Goal: Task Accomplishment & Management: Complete application form

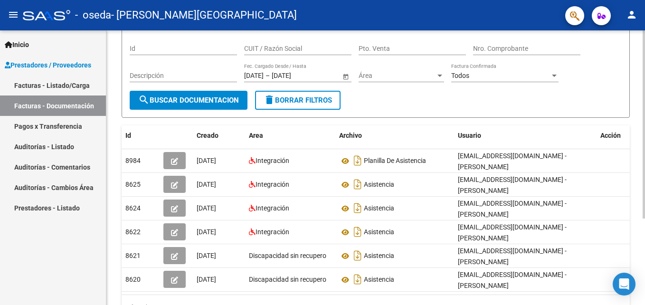
scroll to position [72, 0]
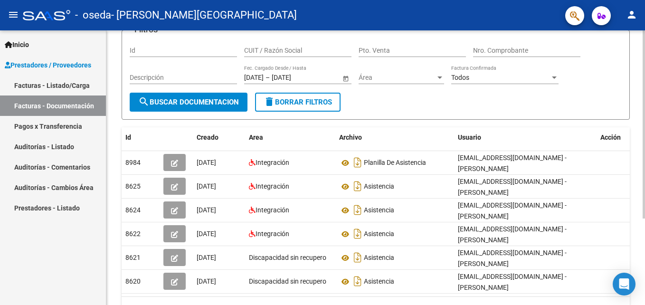
click at [633, 102] on div "PRESTADORES -> Comprobantes - Documentación Respaldatoria cloud_download Export…" at bounding box center [376, 154] width 541 height 393
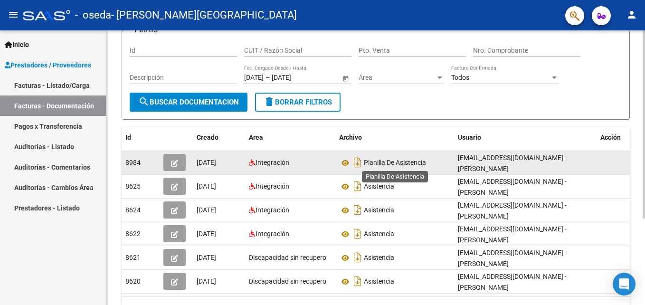
click at [367, 159] on span "Planilla De Asistencia" at bounding box center [395, 163] width 62 height 8
click at [357, 165] on icon "Descargar documento" at bounding box center [357, 162] width 12 height 15
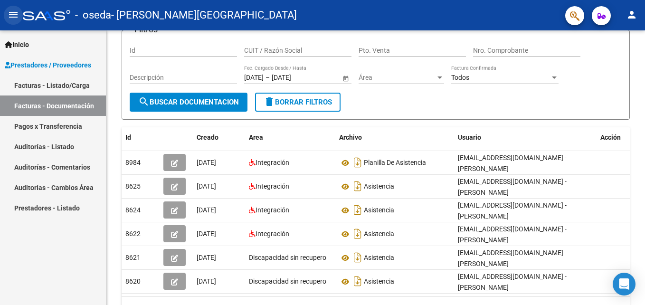
click at [11, 13] on mat-icon "menu" at bounding box center [13, 14] width 11 height 11
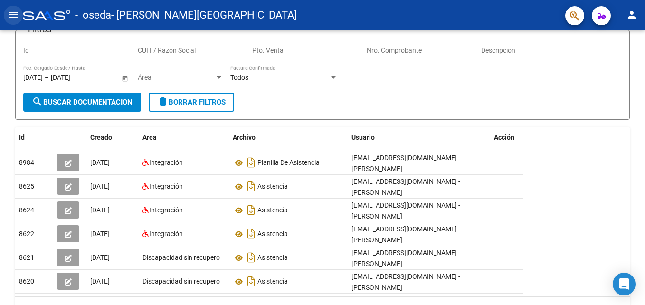
click at [14, 12] on mat-icon "menu" at bounding box center [13, 14] width 11 height 11
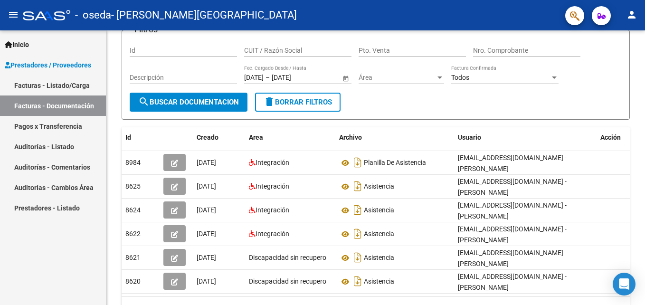
click at [79, 89] on link "Facturas - Listado/Carga" at bounding box center [53, 85] width 106 height 20
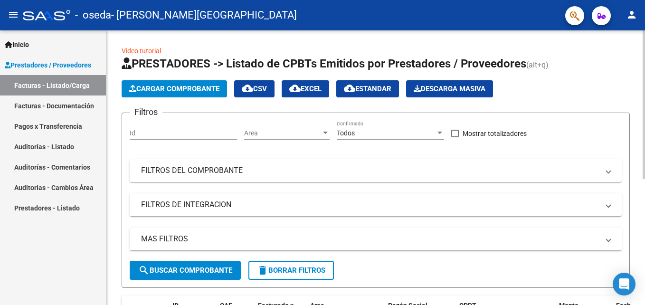
click at [638, 55] on div "Video tutorial PRESTADORES -> Listado de CPBTs Emitidos por Prestadores / Prove…" at bounding box center [376, 279] width 541 height 499
click at [198, 85] on span "Cargar Comprobante" at bounding box center [174, 89] width 90 height 9
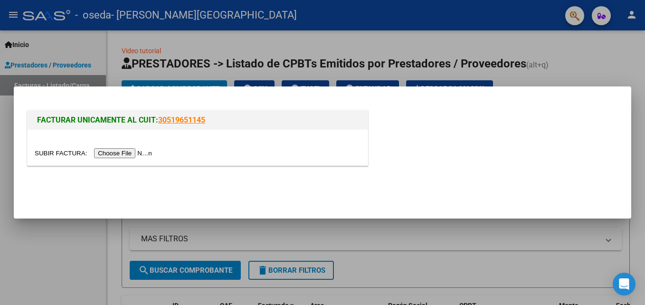
click at [131, 155] on input "file" at bounding box center [95, 153] width 120 height 10
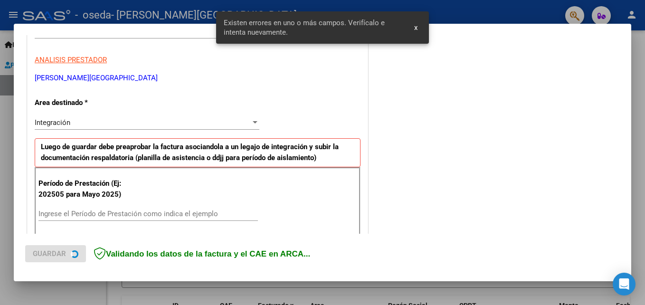
scroll to position [214, 0]
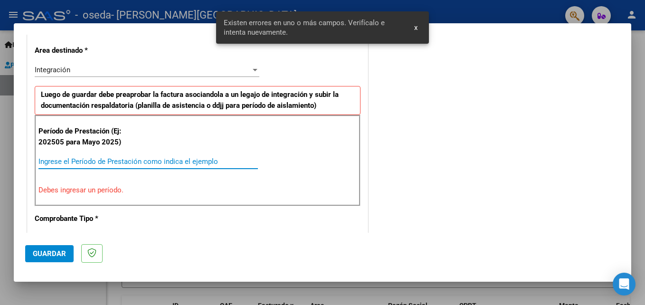
click at [150, 160] on input "Ingrese el Período de Prestación como indica el ejemplo" at bounding box center [147, 161] width 219 height 9
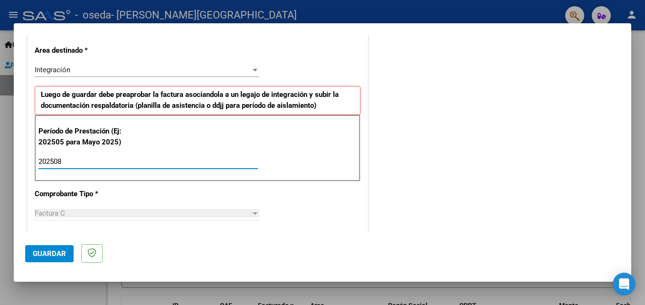
type input "202508"
click at [234, 186] on div "CUIT * 27-40641410-3 Ingresar CUIT ANALISIS PRESTADOR GONZALEZ PASUT FLORENCIA …" at bounding box center [198, 297] width 340 height 715
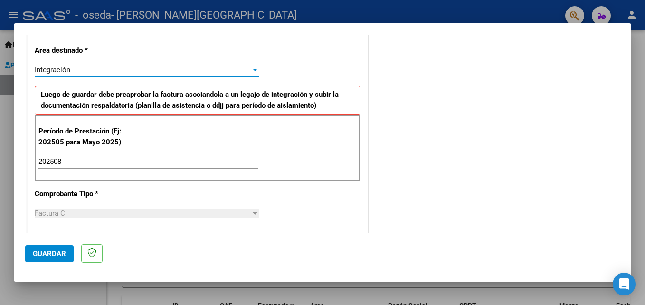
click at [237, 68] on div "Integración" at bounding box center [143, 70] width 216 height 9
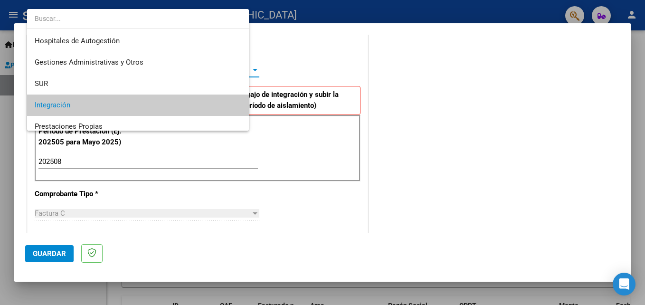
scroll to position [36, 0]
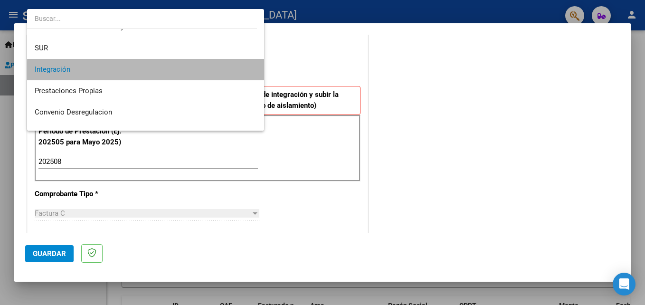
click at [168, 73] on span "Integración" at bounding box center [146, 69] width 222 height 21
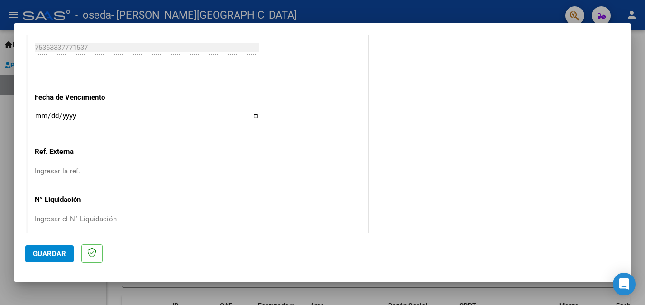
scroll to position [638, 0]
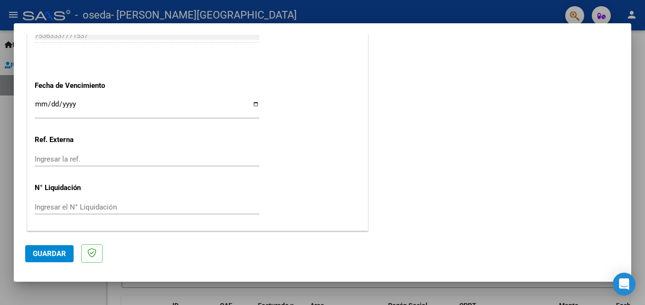
click at [60, 254] on span "Guardar" at bounding box center [49, 253] width 33 height 9
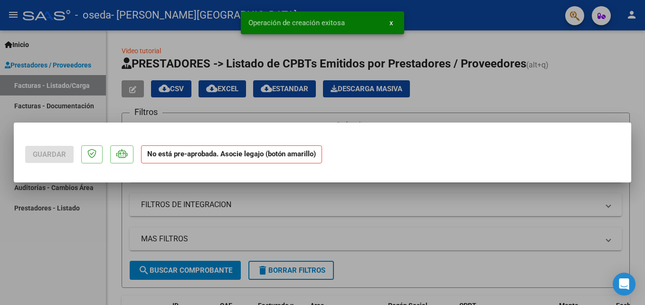
scroll to position [0, 0]
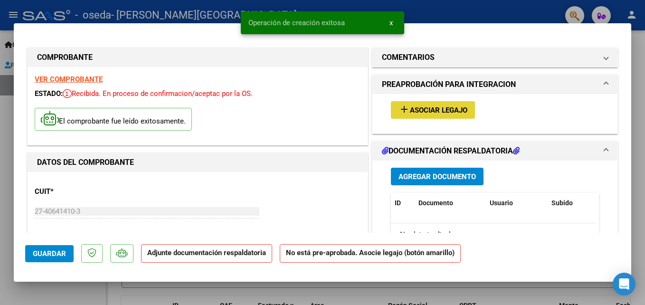
click at [426, 106] on span "Asociar Legajo" at bounding box center [438, 110] width 57 height 9
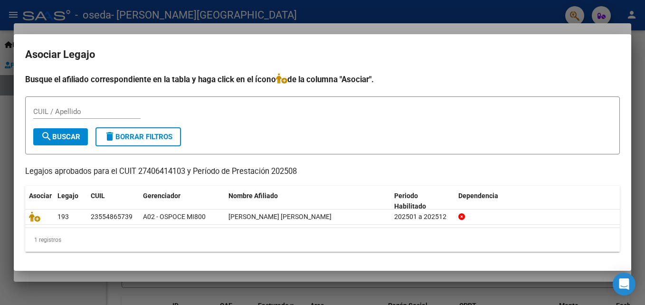
click at [642, 96] on div at bounding box center [322, 152] width 645 height 305
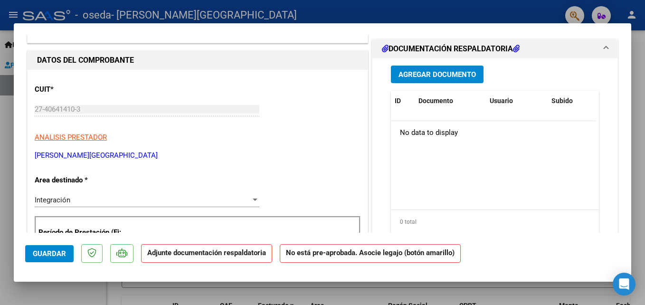
scroll to position [40, 0]
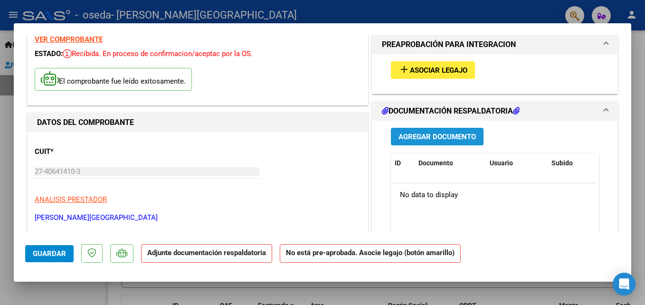
click at [467, 132] on span "Agregar Documento" at bounding box center [436, 136] width 77 height 9
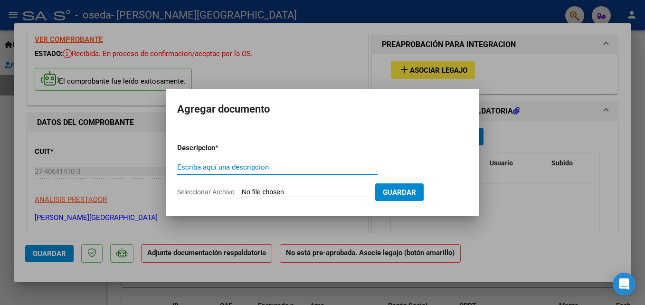
click at [256, 168] on input "Escriba aquí una descripcion" at bounding box center [277, 167] width 200 height 9
type input "Planilla de asistencia"
click at [304, 191] on input "Seleccionar Archivo" at bounding box center [305, 192] width 126 height 9
type input "C:\fakepath\PLANILLA Juani Agosto 2025.pdf"
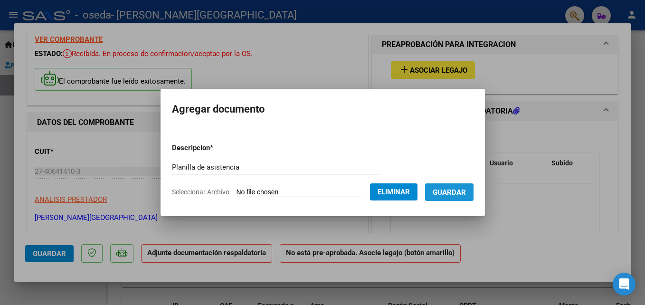
click at [465, 198] on button "Guardar" at bounding box center [449, 192] width 48 height 18
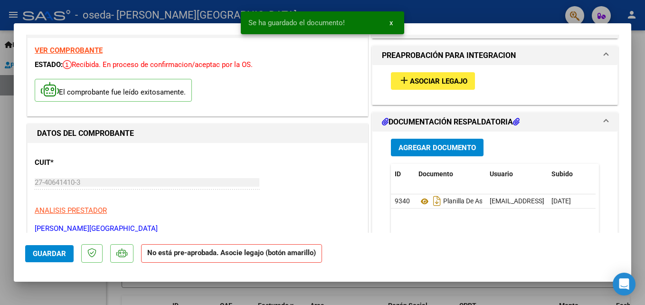
scroll to position [0, 0]
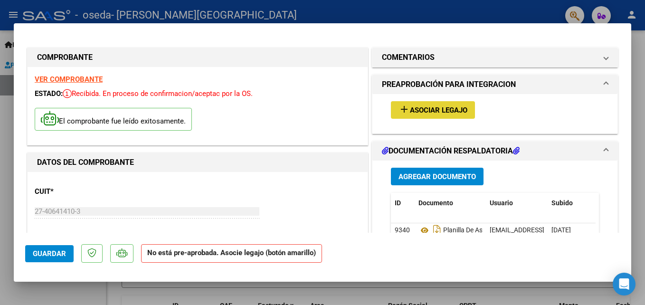
click at [435, 106] on span "Asociar Legajo" at bounding box center [438, 110] width 57 height 9
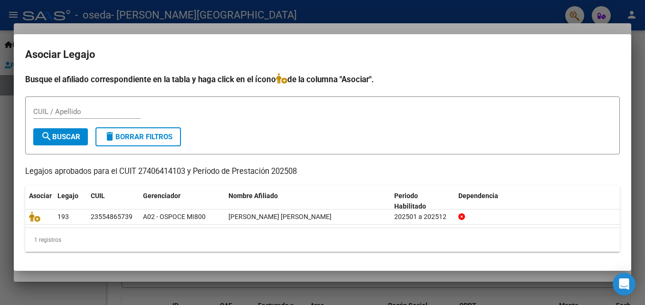
click at [58, 105] on div "CUIL / Apellido" at bounding box center [86, 111] width 107 height 14
type input "quarone"
click at [63, 138] on span "search Buscar" at bounding box center [60, 136] width 39 height 9
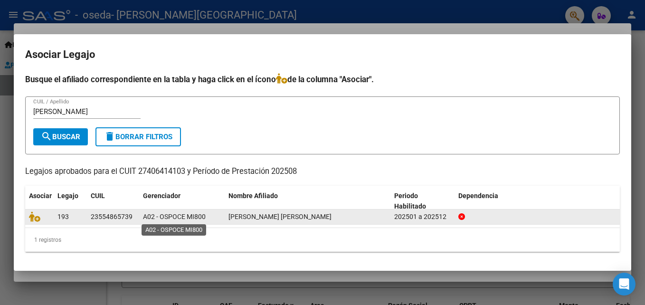
click at [191, 220] on span "A02 - OSPOCE MI800" at bounding box center [174, 217] width 63 height 8
click at [348, 217] on div "QUARONE JUAN IGNACIO" at bounding box center [307, 216] width 158 height 11
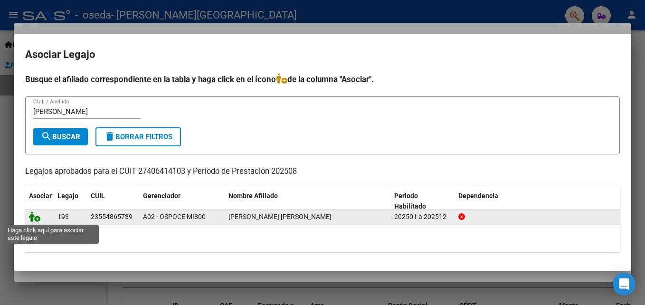
click at [34, 217] on icon at bounding box center [34, 216] width 11 height 10
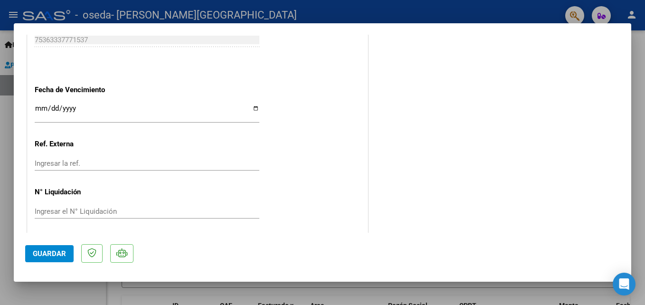
scroll to position [652, 0]
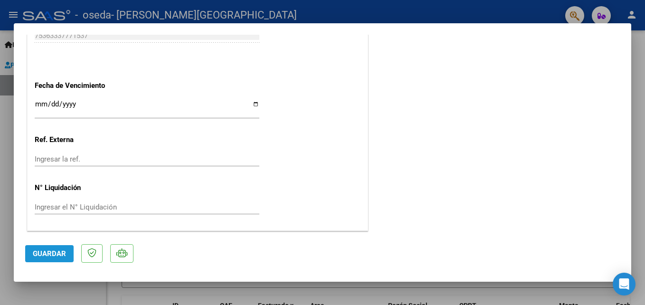
click at [47, 253] on span "Guardar" at bounding box center [49, 253] width 33 height 9
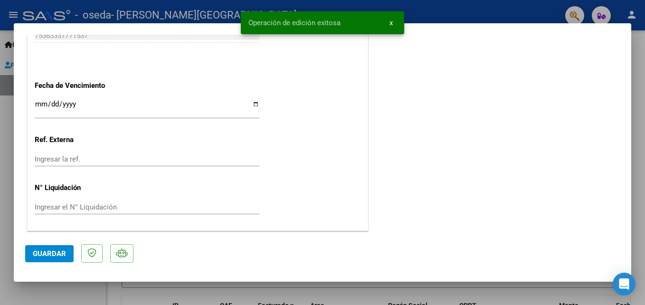
click at [642, 47] on div at bounding box center [322, 152] width 645 height 305
type input "$ 0,00"
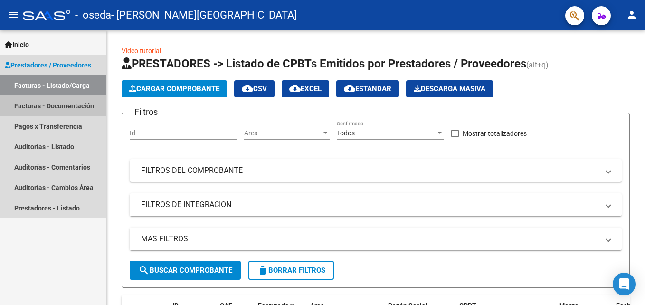
click at [55, 108] on link "Facturas - Documentación" at bounding box center [53, 105] width 106 height 20
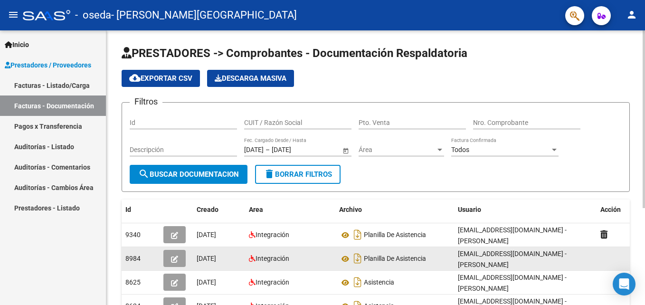
click at [336, 251] on datatable-body-cell "Planilla De Asistencia" at bounding box center [394, 258] width 119 height 23
click at [180, 257] on button "button" at bounding box center [174, 258] width 22 height 17
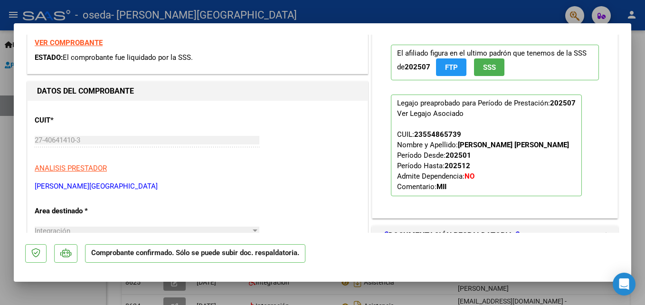
scroll to position [147, 0]
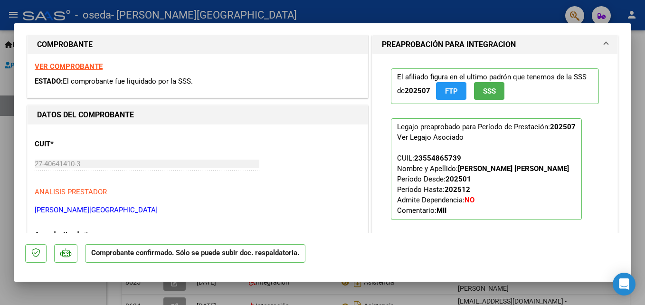
click at [644, 54] on div at bounding box center [322, 152] width 645 height 305
type input "$ 0,00"
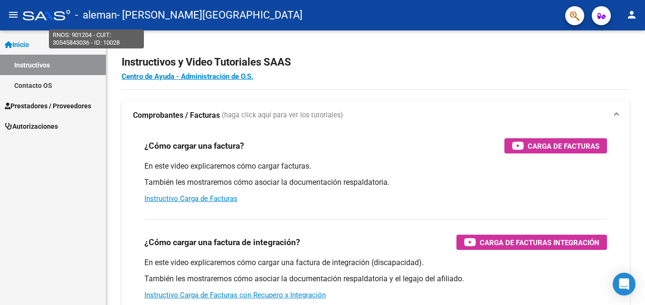
click at [109, 14] on span "- aleman" at bounding box center [96, 15] width 42 height 21
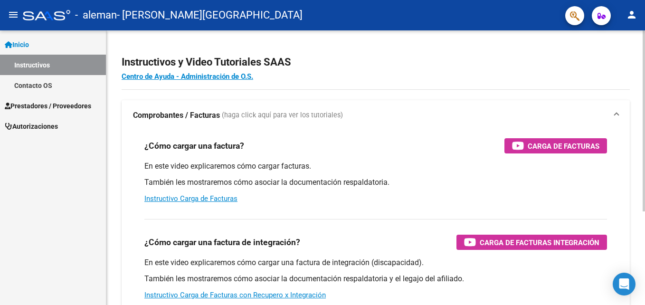
click at [618, 74] on h4 "Centro de Ayuda - Administración de O.S." at bounding box center [376, 76] width 508 height 10
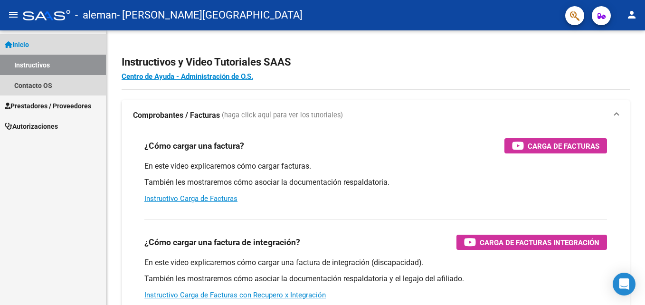
click at [49, 62] on link "Instructivos" at bounding box center [53, 65] width 106 height 20
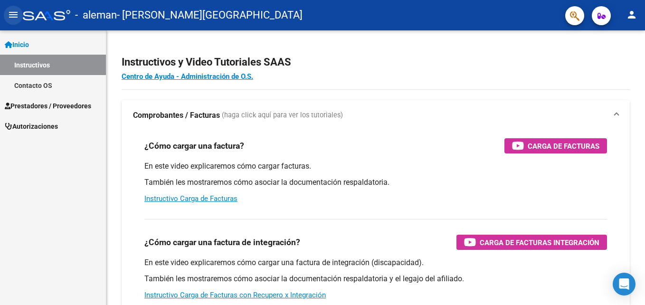
click at [11, 12] on mat-icon "menu" at bounding box center [13, 14] width 11 height 11
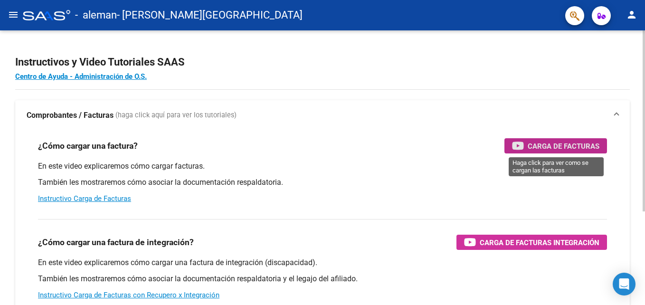
click at [546, 145] on span "Carga de Facturas" at bounding box center [563, 146] width 72 height 12
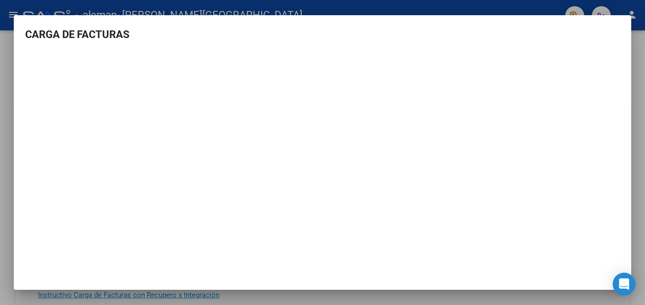
click at [641, 82] on div at bounding box center [322, 152] width 645 height 305
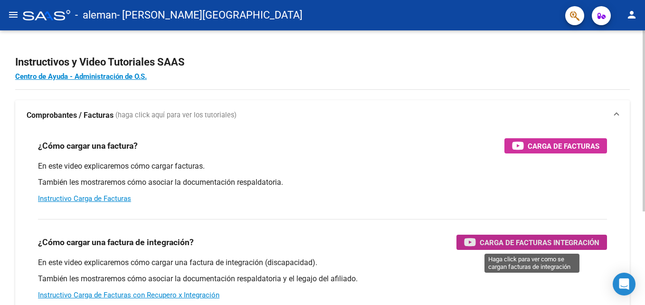
click at [577, 244] on span "Carga de Facturas Integración" at bounding box center [540, 242] width 120 height 12
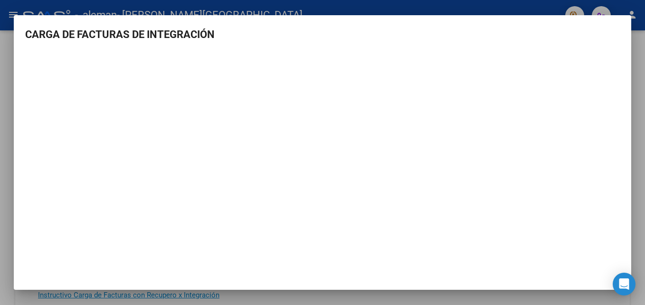
click at [643, 43] on div at bounding box center [322, 152] width 645 height 305
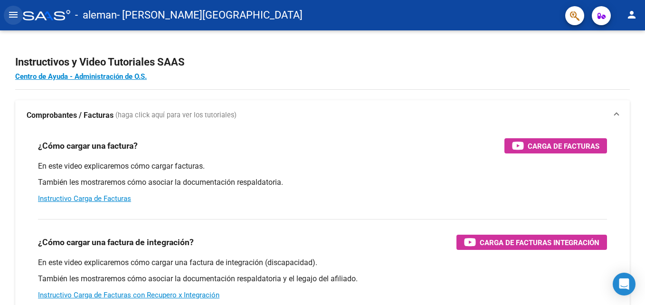
click at [13, 11] on mat-icon "menu" at bounding box center [13, 14] width 11 height 11
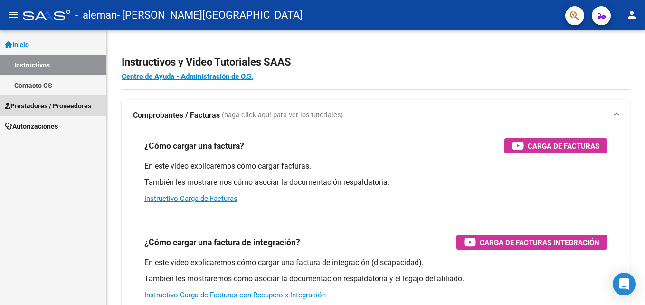
click at [62, 101] on span "Prestadores / Proveedores" at bounding box center [48, 106] width 86 height 10
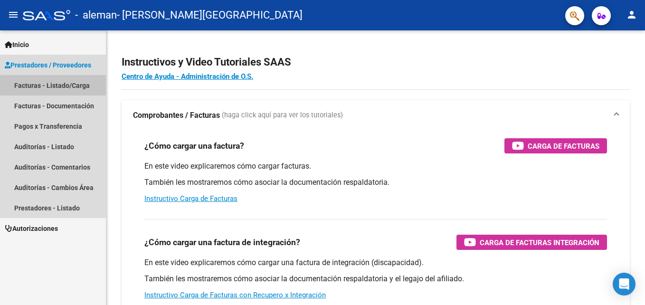
click at [64, 87] on link "Facturas - Listado/Carga" at bounding box center [53, 85] width 106 height 20
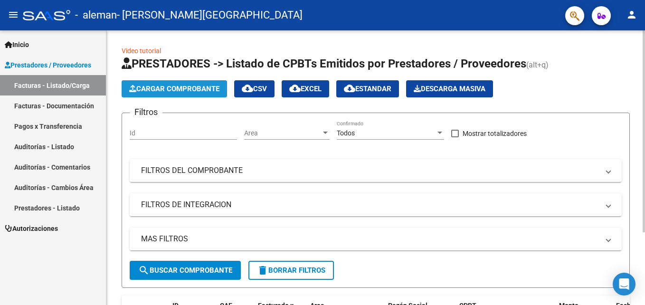
click at [150, 93] on button "Cargar Comprobante" at bounding box center [174, 88] width 105 height 17
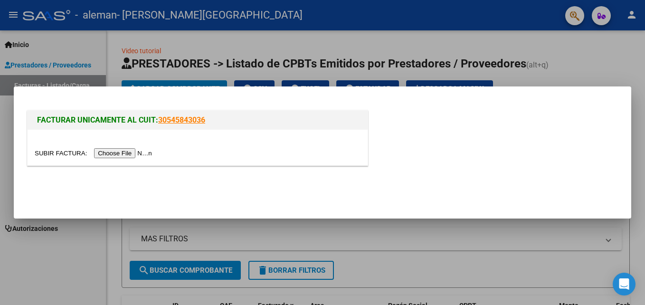
click at [102, 155] on input "file" at bounding box center [95, 153] width 120 height 10
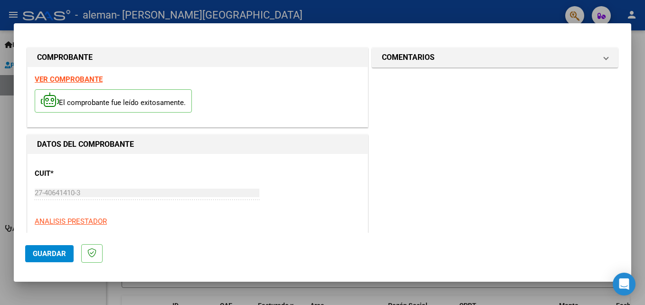
click at [639, 57] on div at bounding box center [322, 152] width 645 height 305
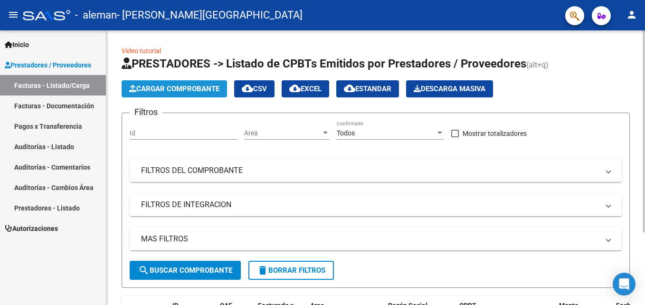
click at [191, 85] on span "Cargar Comprobante" at bounding box center [174, 89] width 90 height 9
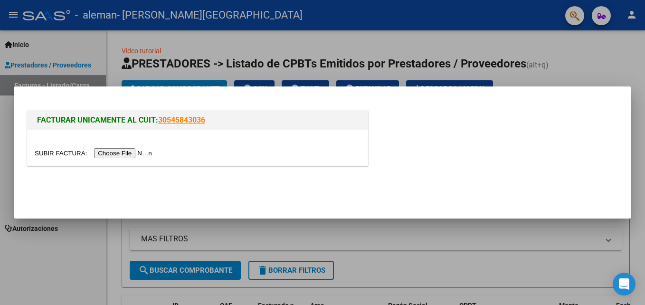
click at [112, 152] on input "file" at bounding box center [95, 153] width 120 height 10
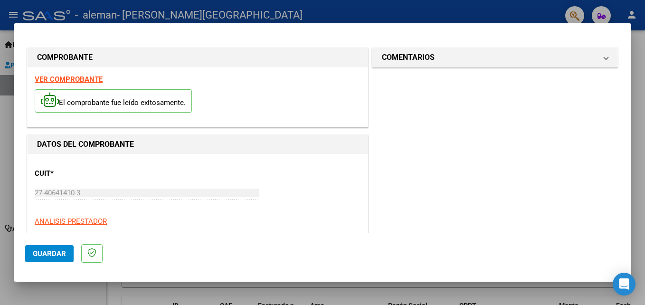
drag, startPoint x: 631, startPoint y: 64, endPoint x: 627, endPoint y: 56, distance: 8.5
click at [627, 56] on div "COMPROBANTE VER COMPROBANTE El comprobante fue leído exitosamente. DATOS DEL CO…" at bounding box center [322, 152] width 645 height 305
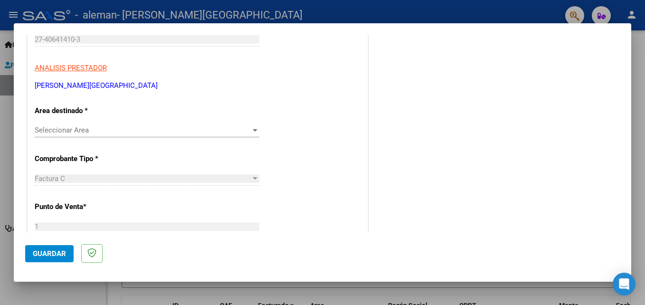
scroll to position [158, 0]
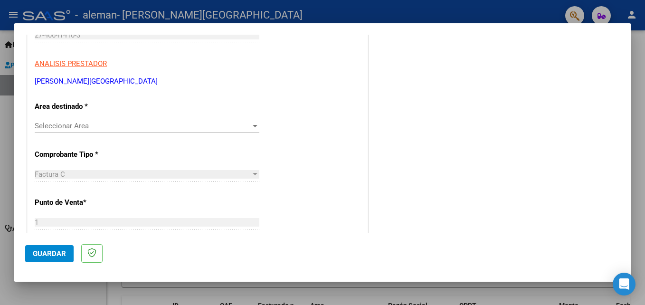
click at [241, 119] on div "Seleccionar Area Seleccionar Area" at bounding box center [147, 126] width 225 height 14
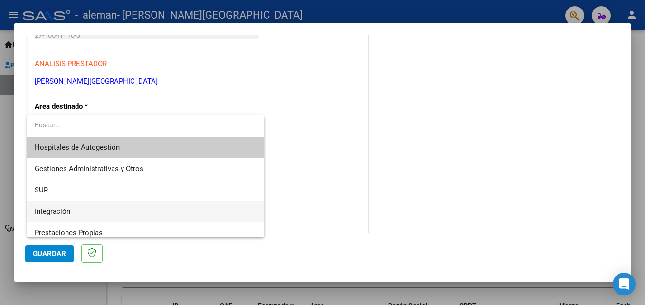
click at [174, 207] on span "Integración" at bounding box center [146, 211] width 222 height 21
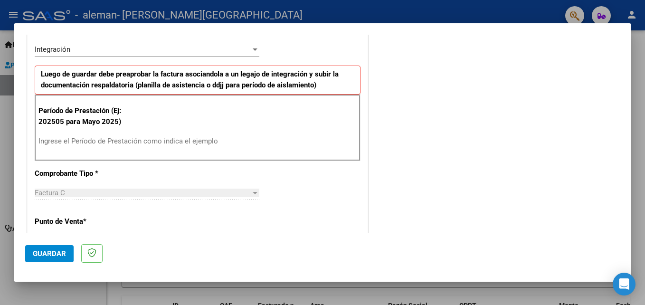
scroll to position [236, 0]
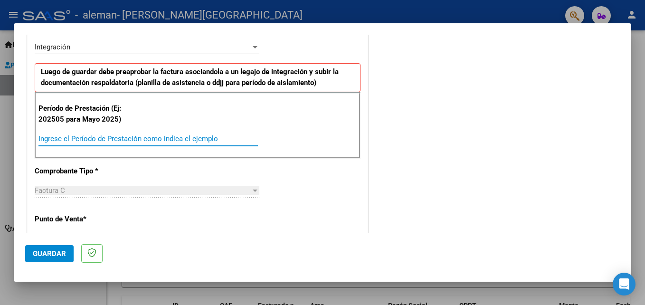
click at [211, 136] on input "Ingrese el Período de Prestación como indica el ejemplo" at bounding box center [147, 138] width 219 height 9
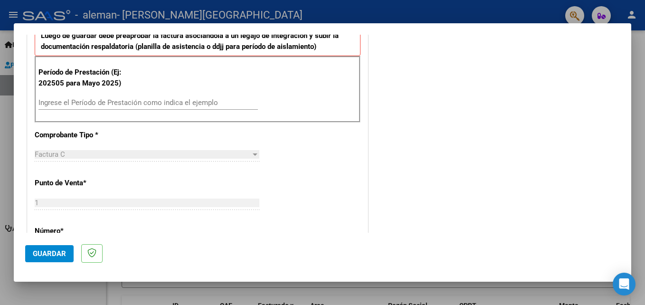
scroll to position [291, 0]
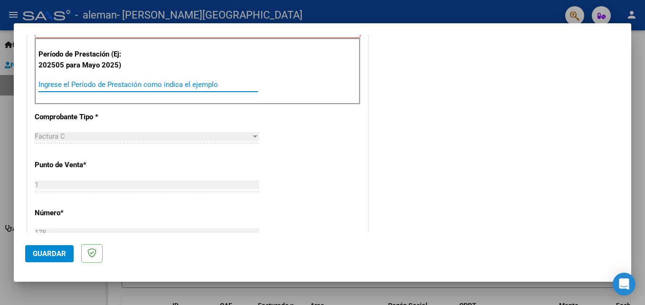
click at [229, 85] on input "Ingrese el Período de Prestación como indica el ejemplo" at bounding box center [147, 84] width 219 height 9
type input "202505"
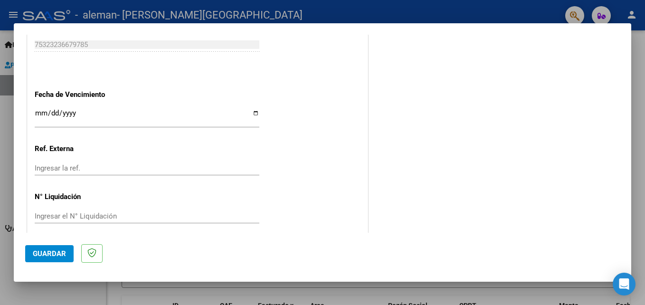
scroll to position [638, 0]
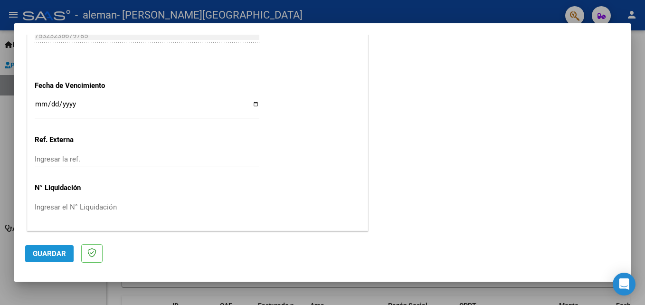
click at [64, 252] on span "Guardar" at bounding box center [49, 253] width 33 height 9
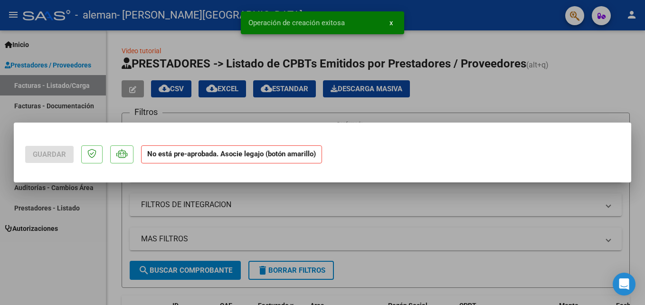
scroll to position [0, 0]
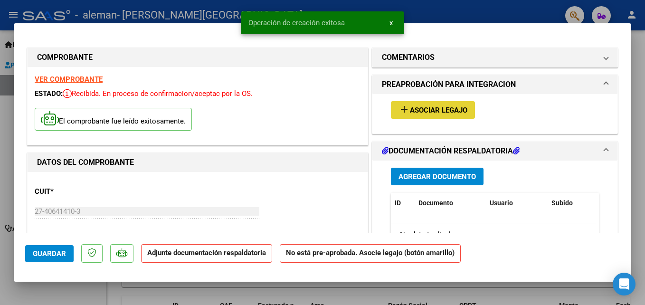
click at [429, 110] on span "Asociar Legajo" at bounding box center [438, 110] width 57 height 9
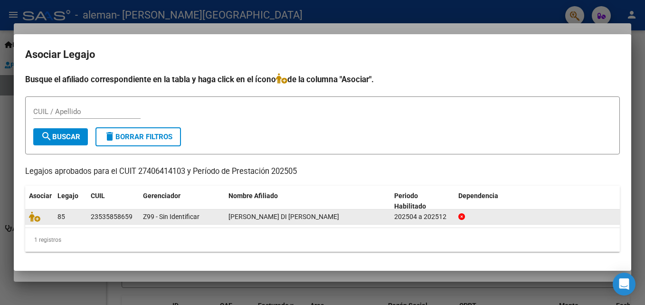
click at [263, 217] on span "[PERSON_NAME] DI [PERSON_NAME]" at bounding box center [283, 217] width 111 height 8
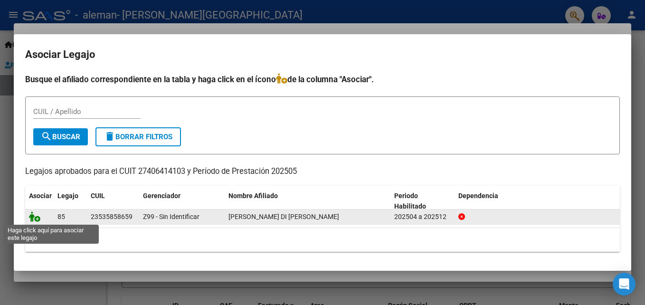
click at [34, 215] on icon at bounding box center [34, 216] width 11 height 10
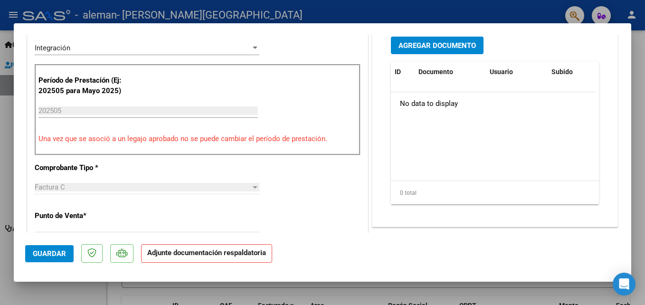
scroll to position [215, 0]
